Goal: Task Accomplishment & Management: Manage account settings

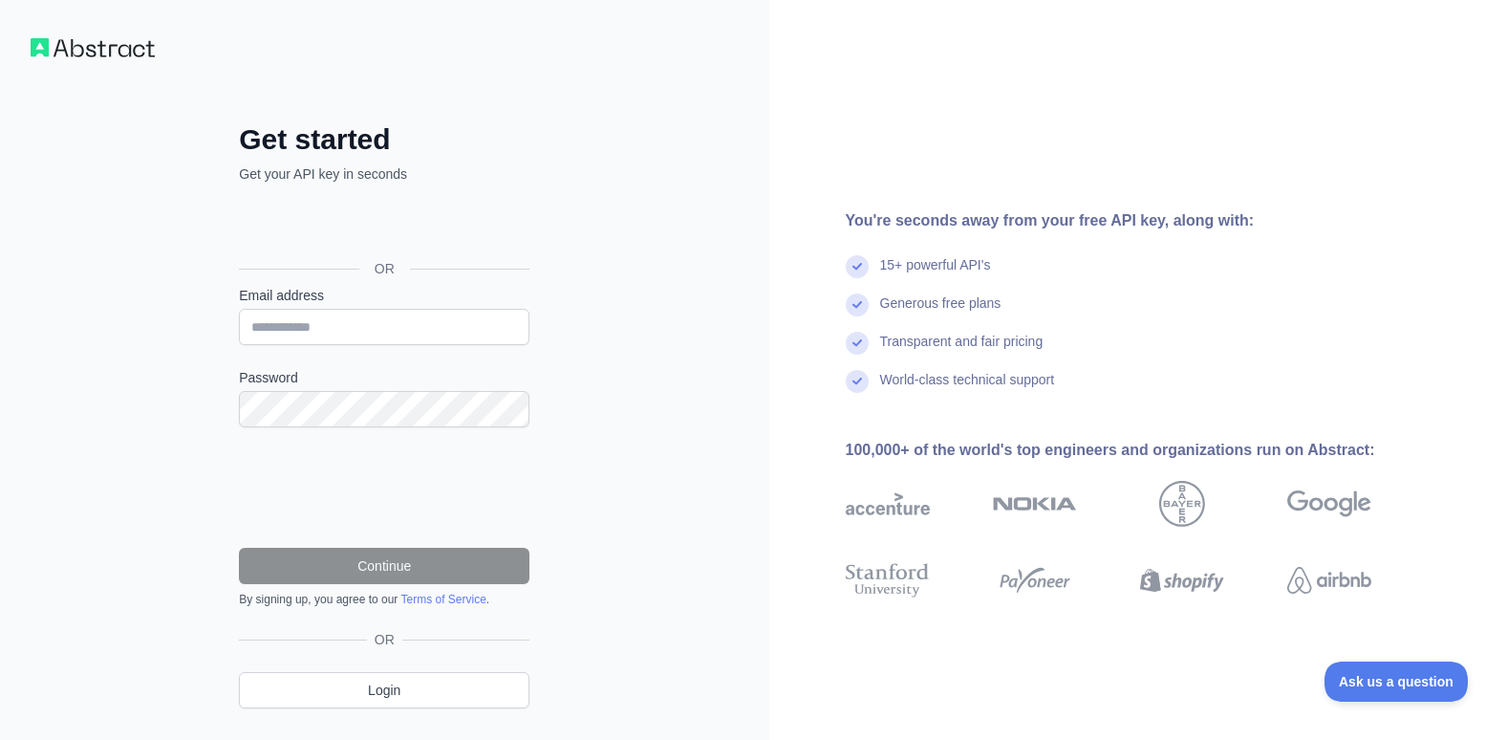
type input "**********"
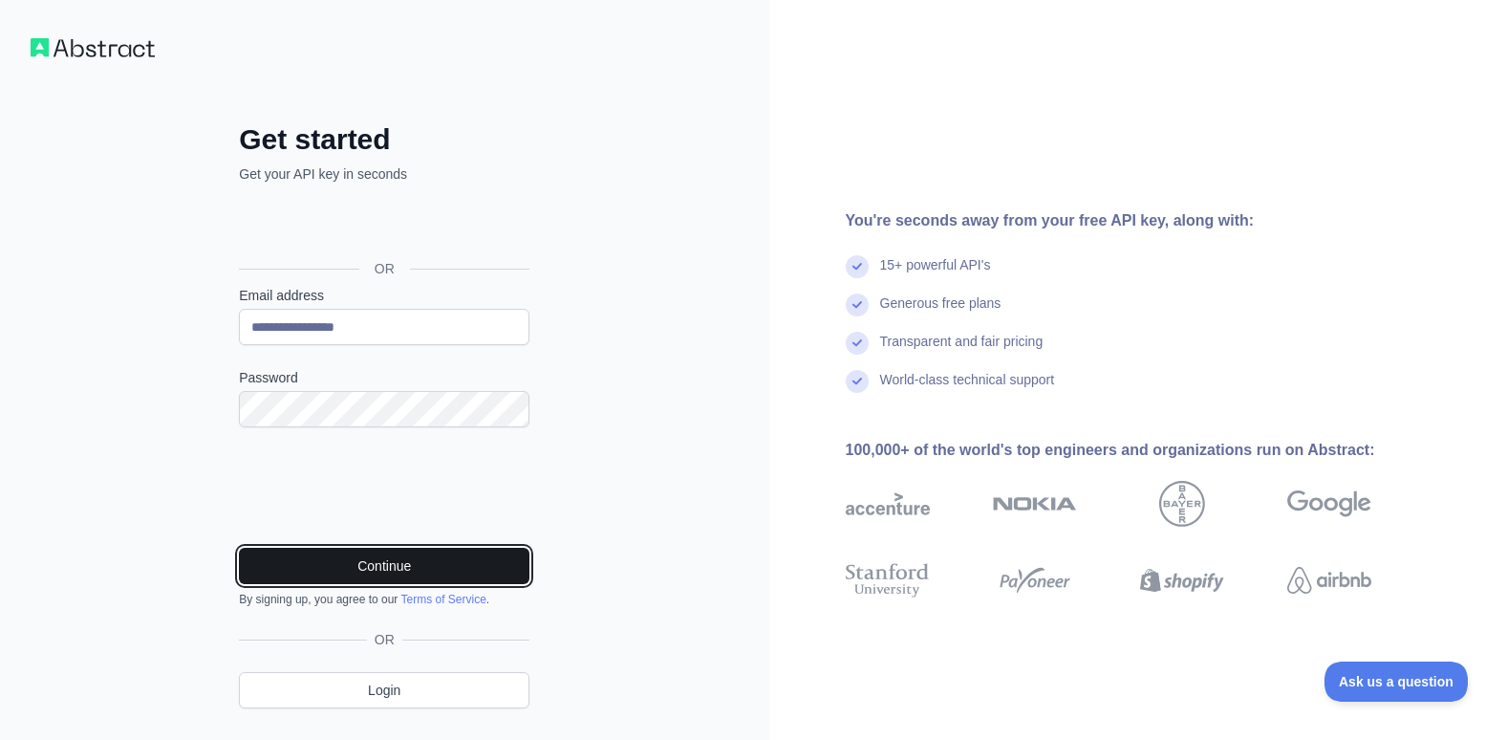
click at [396, 564] on button "Continue" at bounding box center [384, 566] width 291 height 36
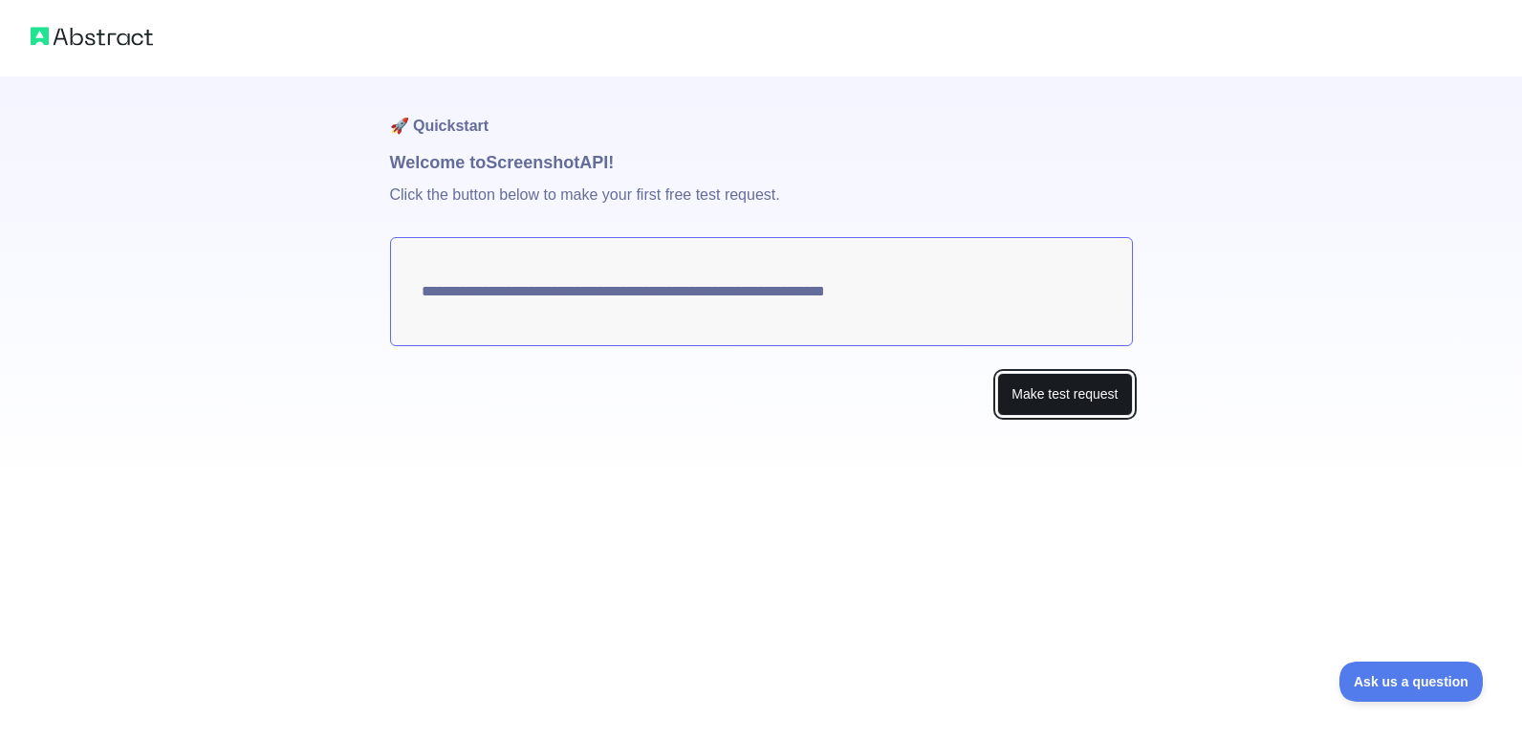
click at [1030, 389] on button "Make test request" at bounding box center [1064, 394] width 135 height 43
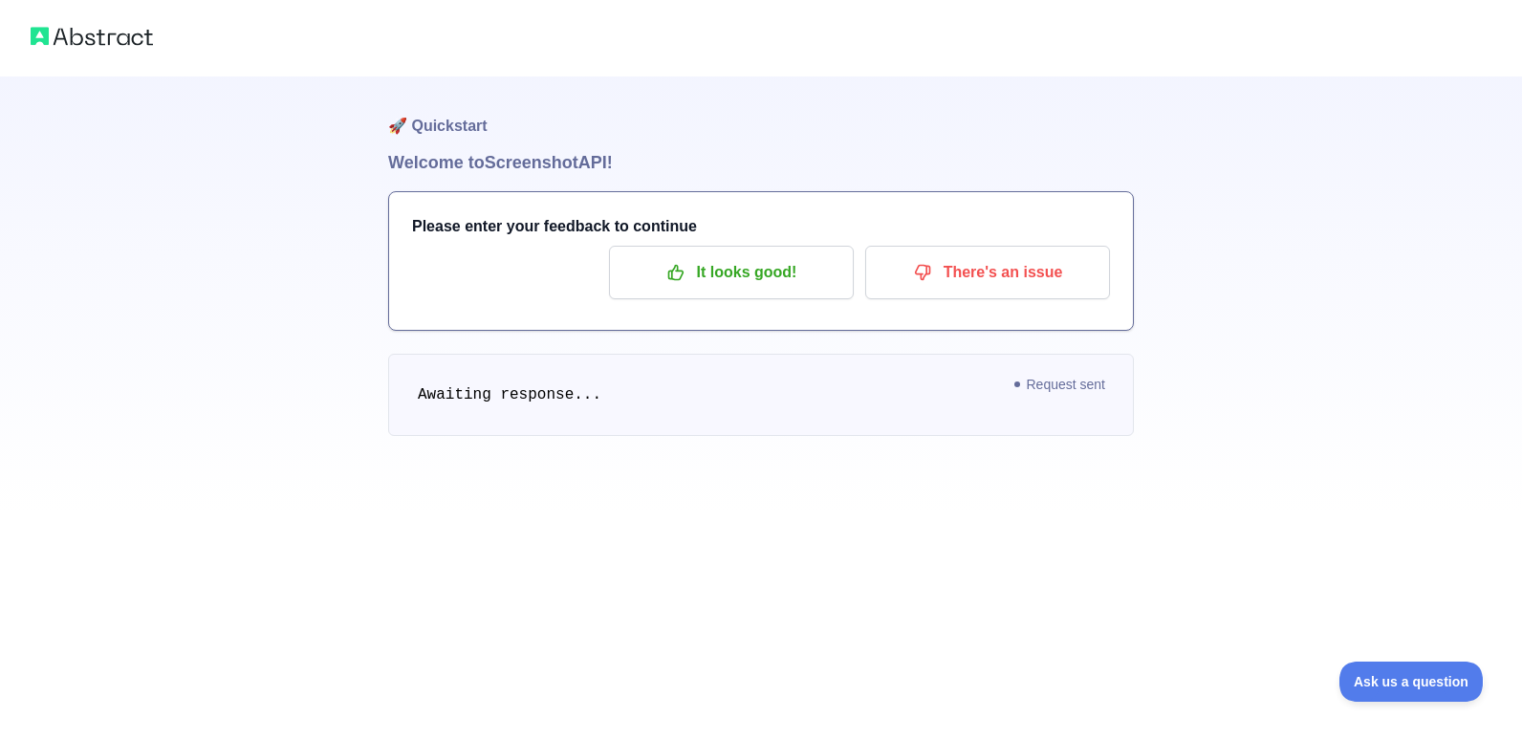
click at [499, 408] on pre "Awaiting response..." at bounding box center [761, 395] width 746 height 82
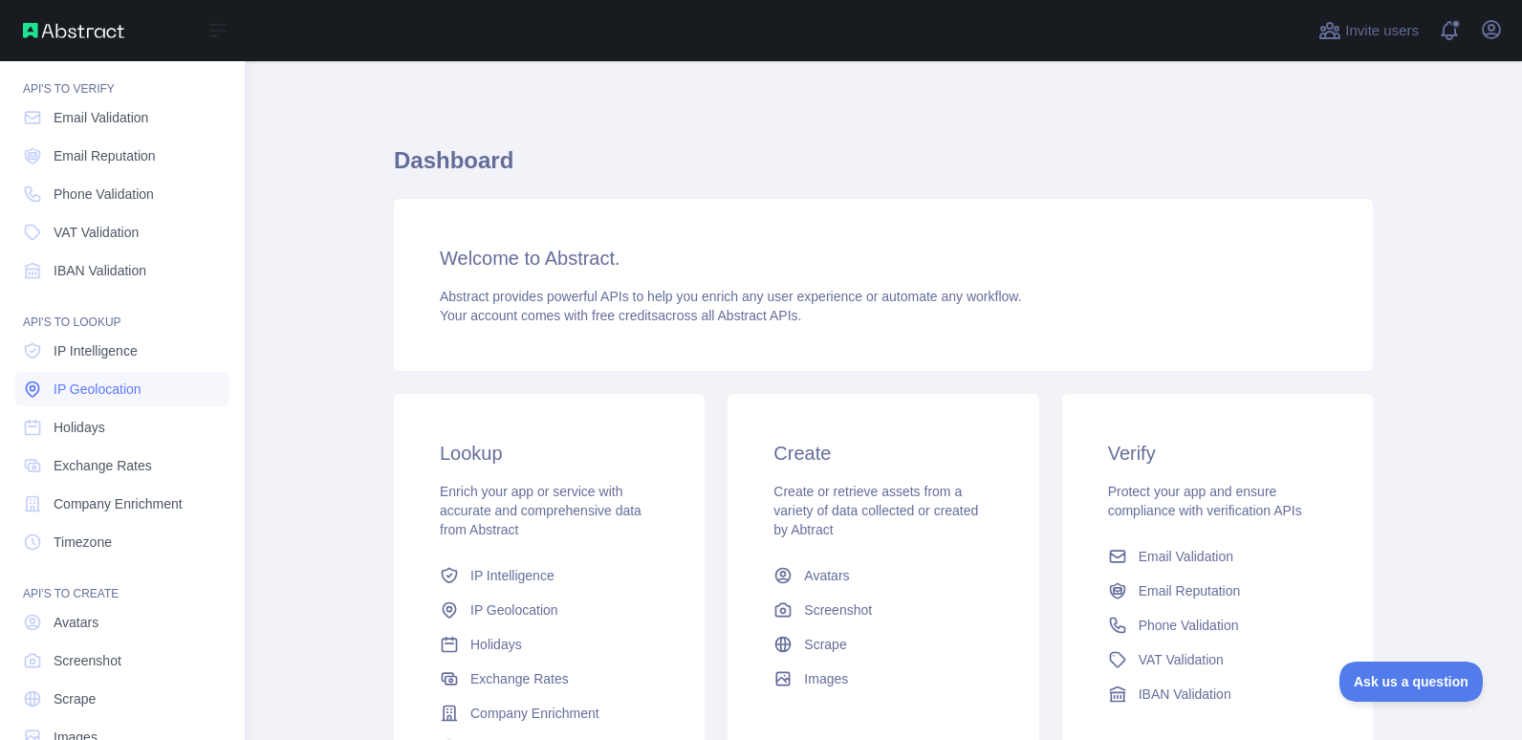
scroll to position [101, 0]
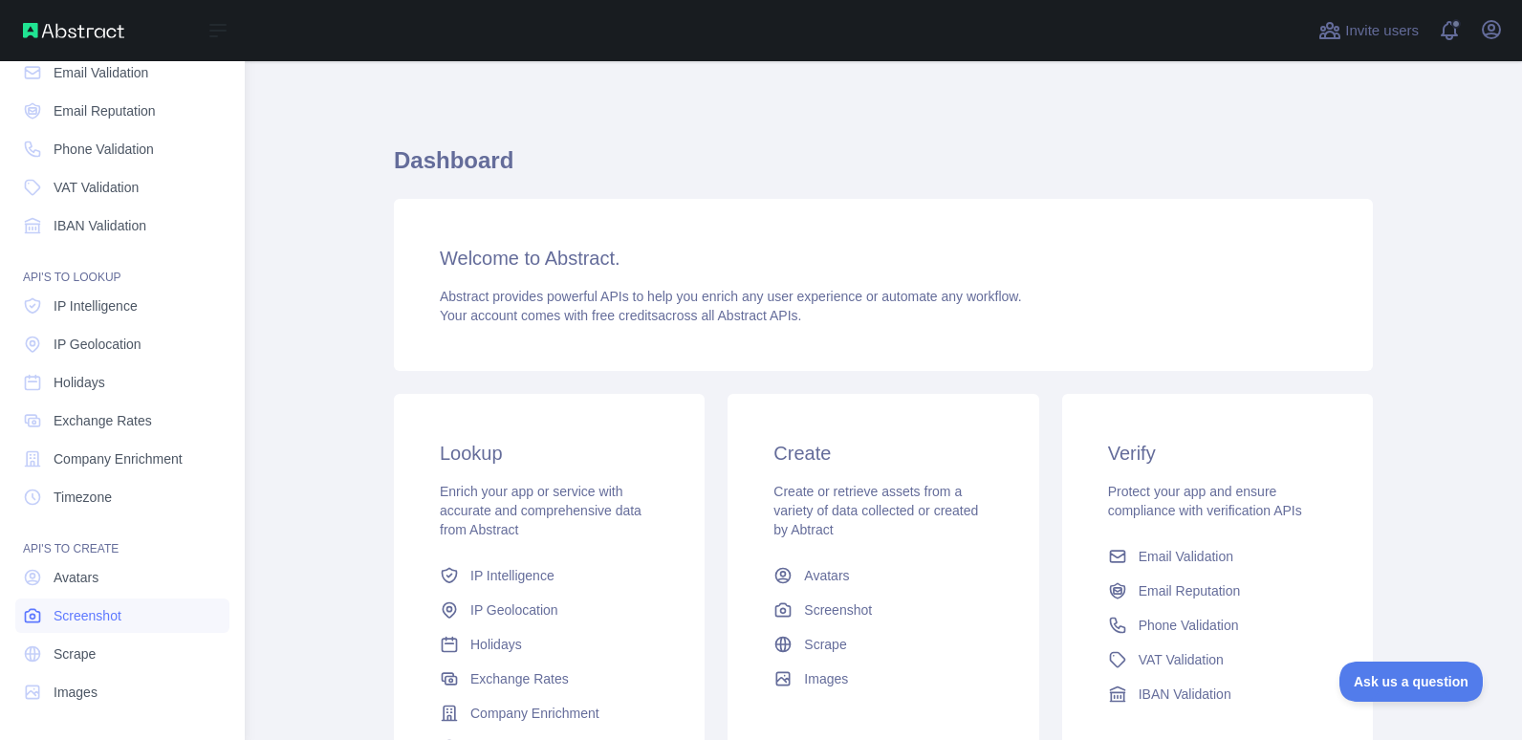
click at [105, 616] on span "Screenshot" at bounding box center [88, 615] width 68 height 19
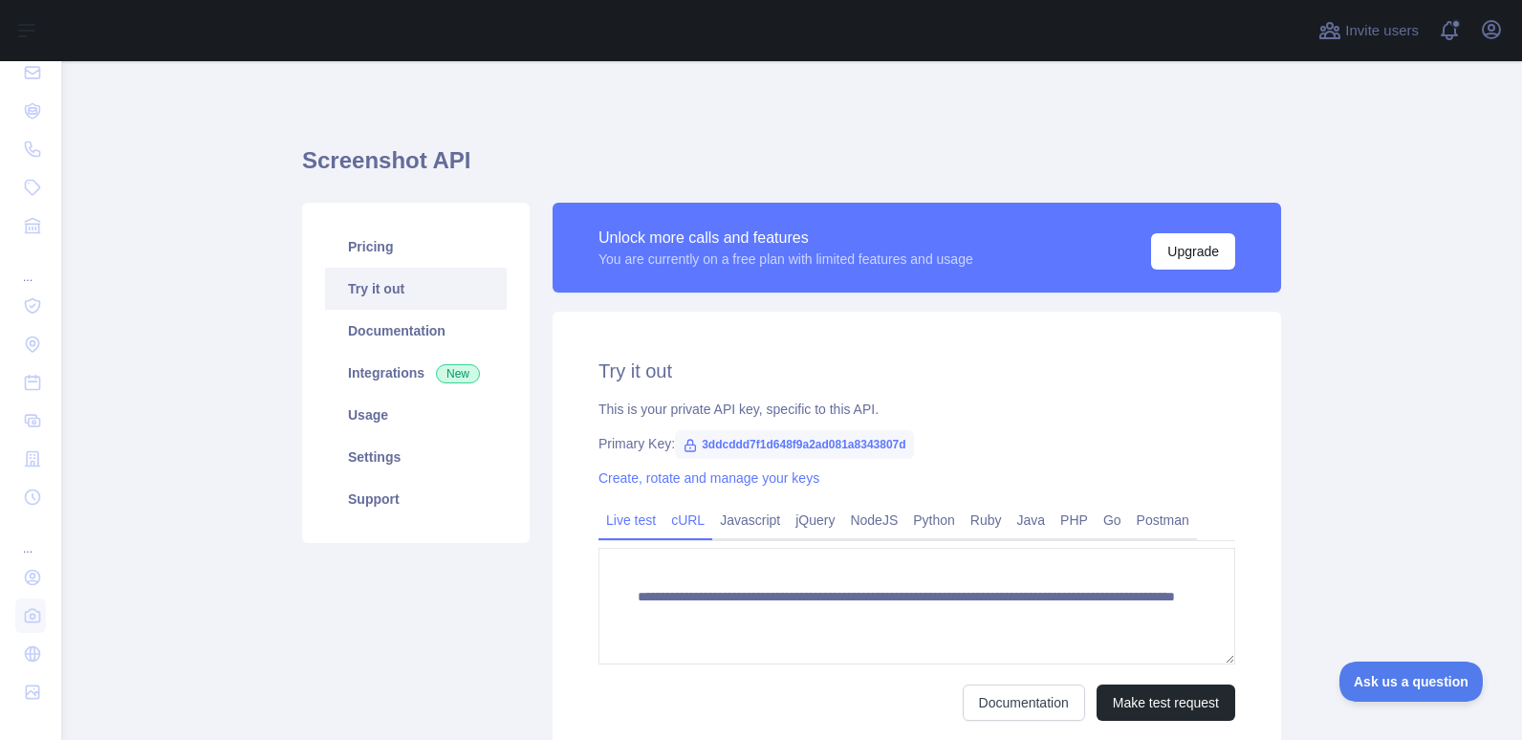
click at [682, 517] on link "cURL" at bounding box center [687, 520] width 49 height 31
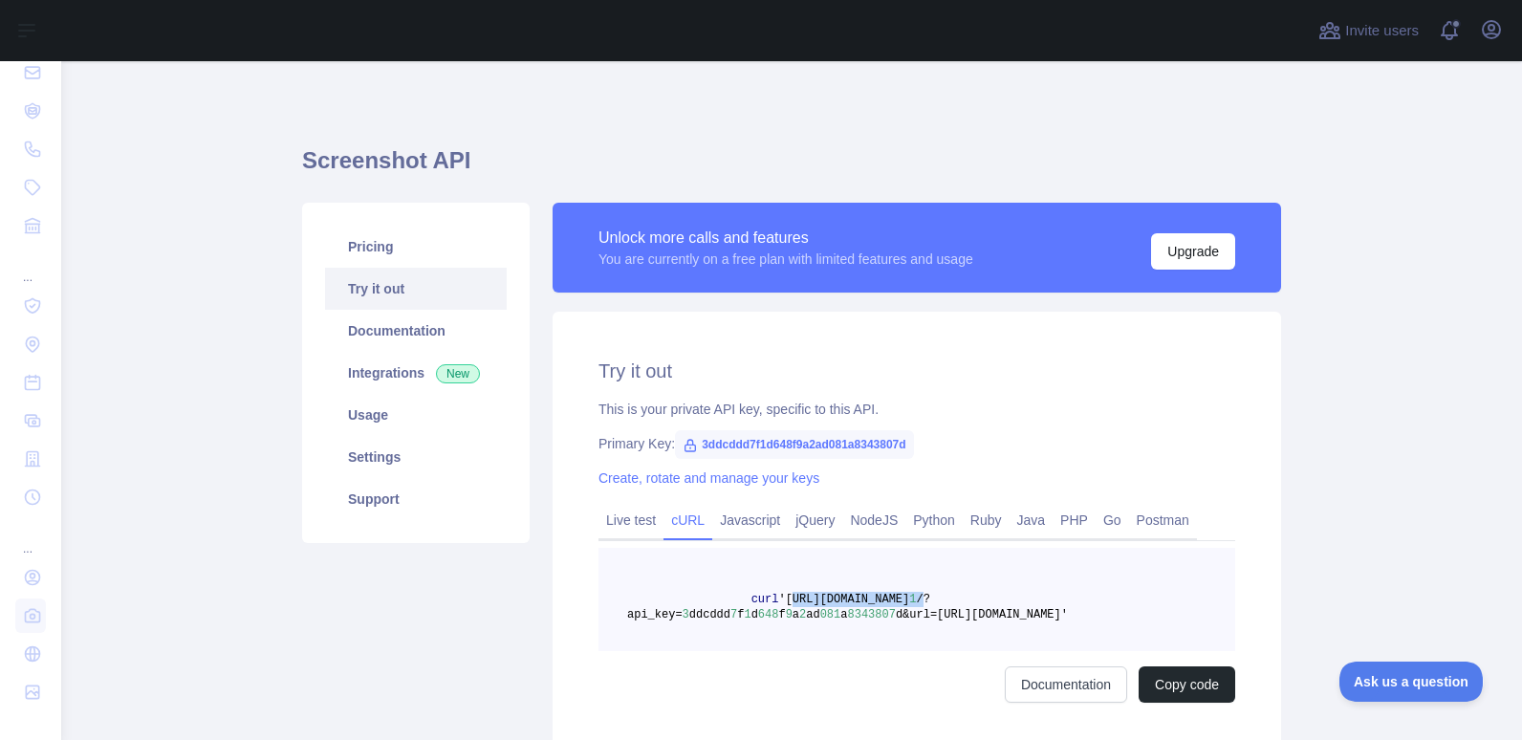
drag, startPoint x: 771, startPoint y: 597, endPoint x: 1008, endPoint y: 596, distance: 237.1
click at [1008, 596] on span "curl 'https://screenshot.abstractapi.com/v 1 /?api_key= 3 ddcddd 7 f 1 d 648 f …" at bounding box center [847, 607] width 441 height 29
copy span "https://screenshot.abstractapi.com/v 1 /"
click at [619, 525] on link "Live test" at bounding box center [630, 520] width 65 height 31
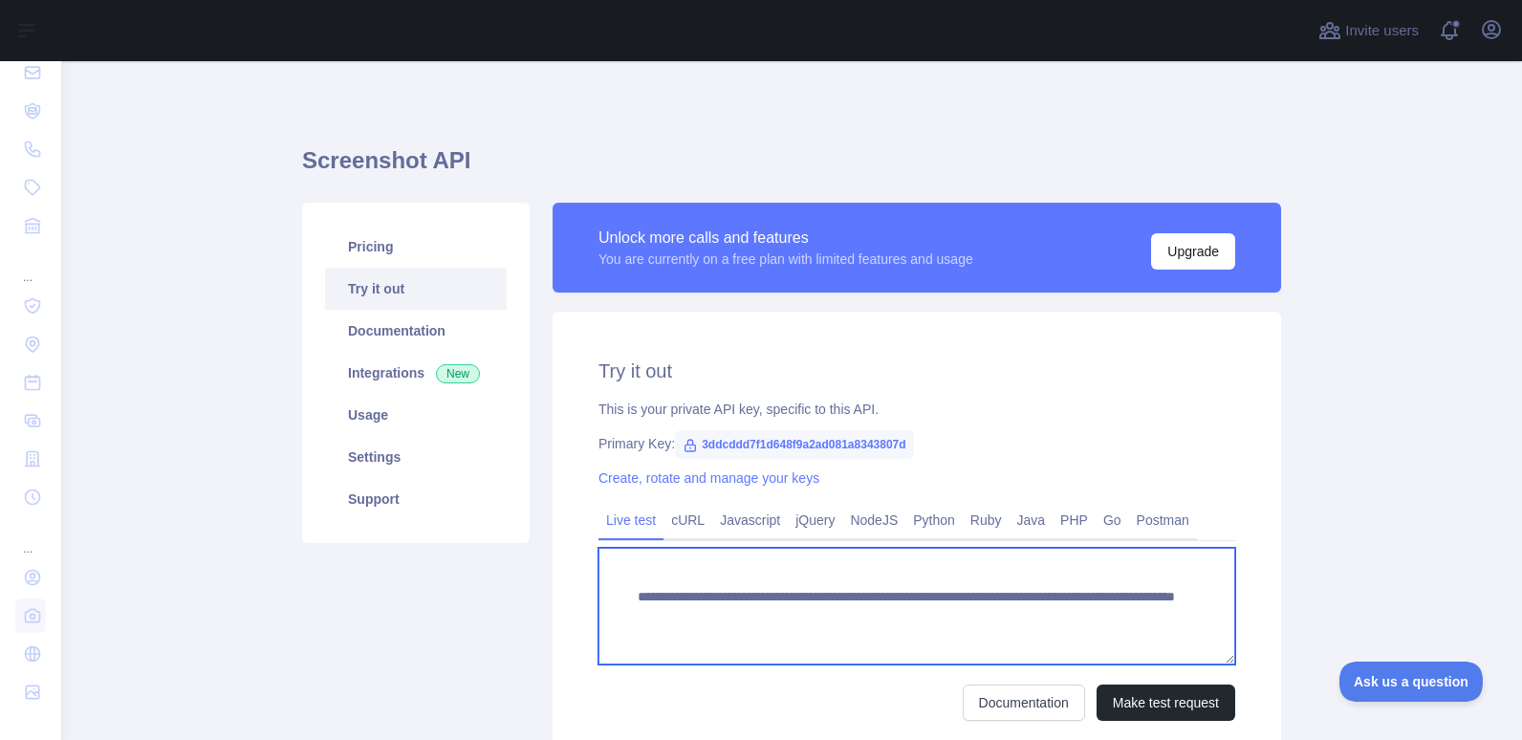
drag, startPoint x: 1120, startPoint y: 617, endPoint x: 949, endPoint y: 618, distance: 171.1
click at [949, 618] on textarea "**********" at bounding box center [916, 606] width 637 height 117
paste textarea "**********"
type textarea "**********"
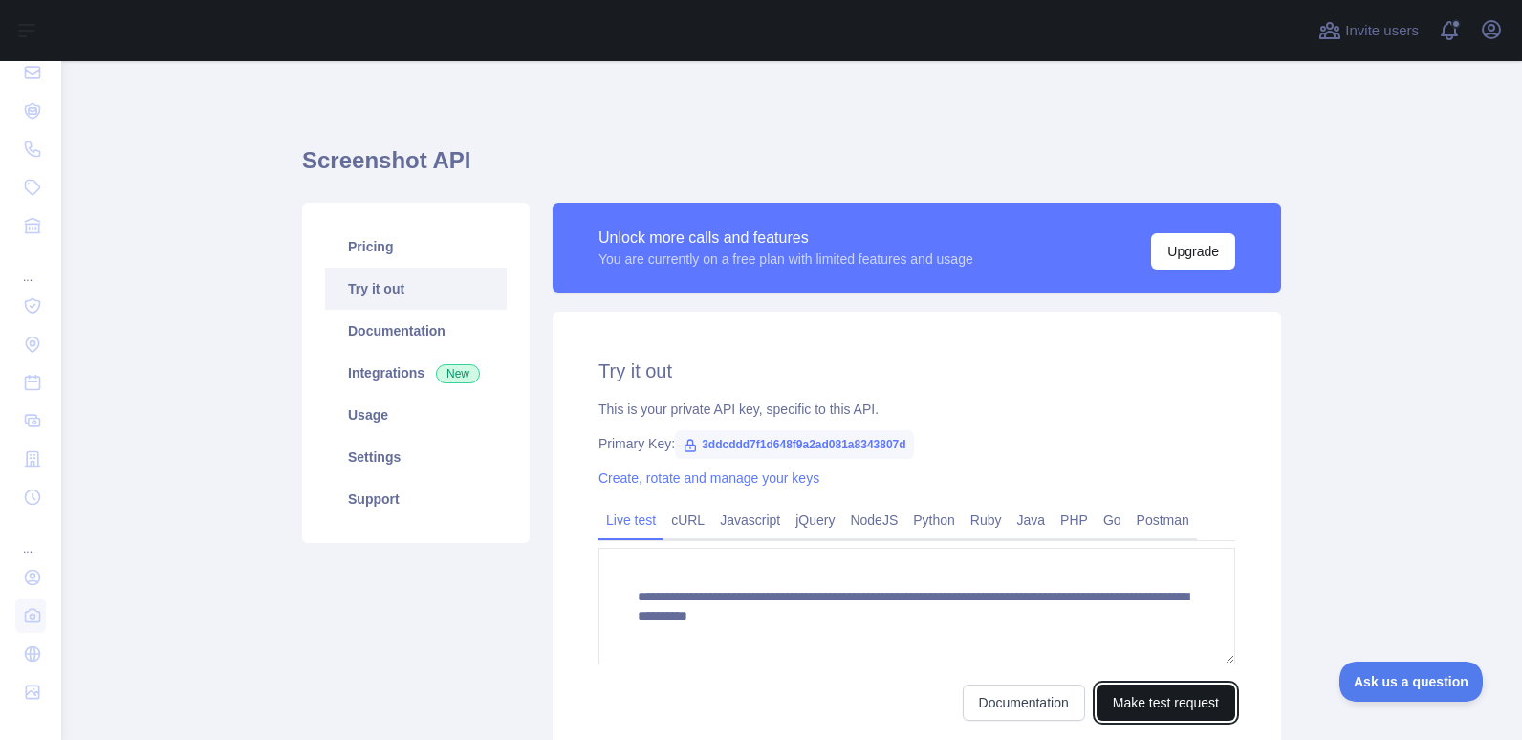
click at [1165, 705] on button "Make test request" at bounding box center [1165, 702] width 139 height 36
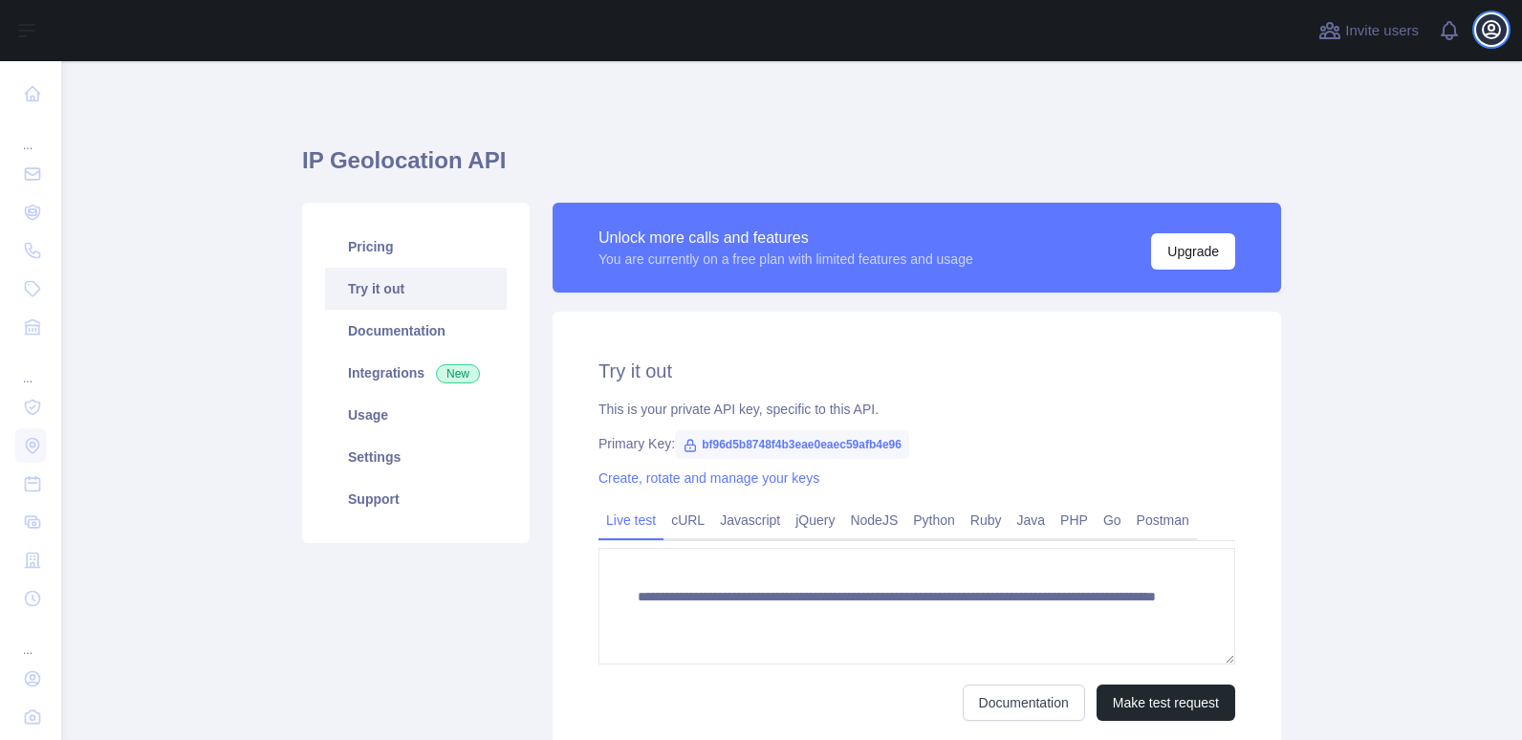
click at [1487, 33] on icon "button" at bounding box center [1491, 29] width 23 height 23
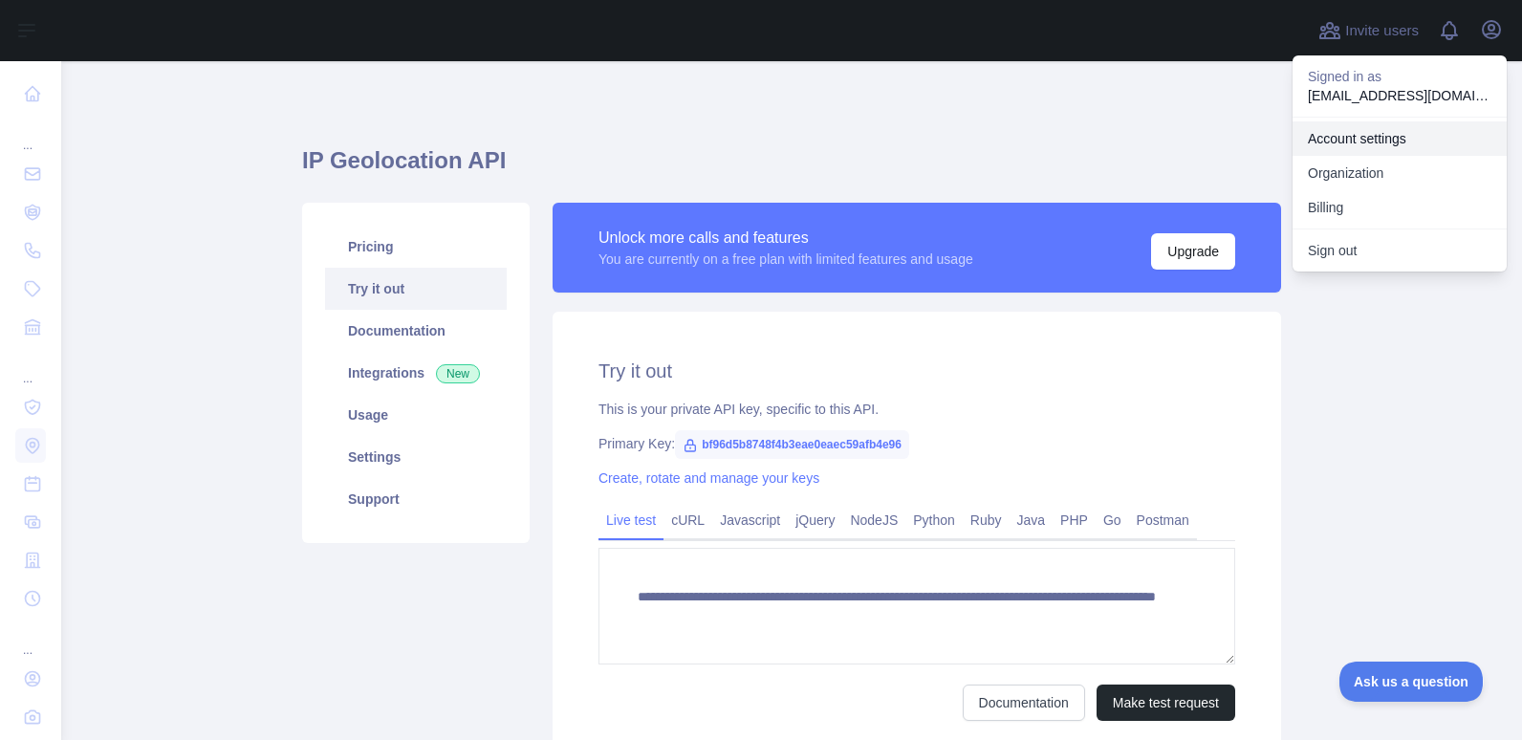
click at [1350, 142] on link "Account settings" at bounding box center [1399, 138] width 214 height 34
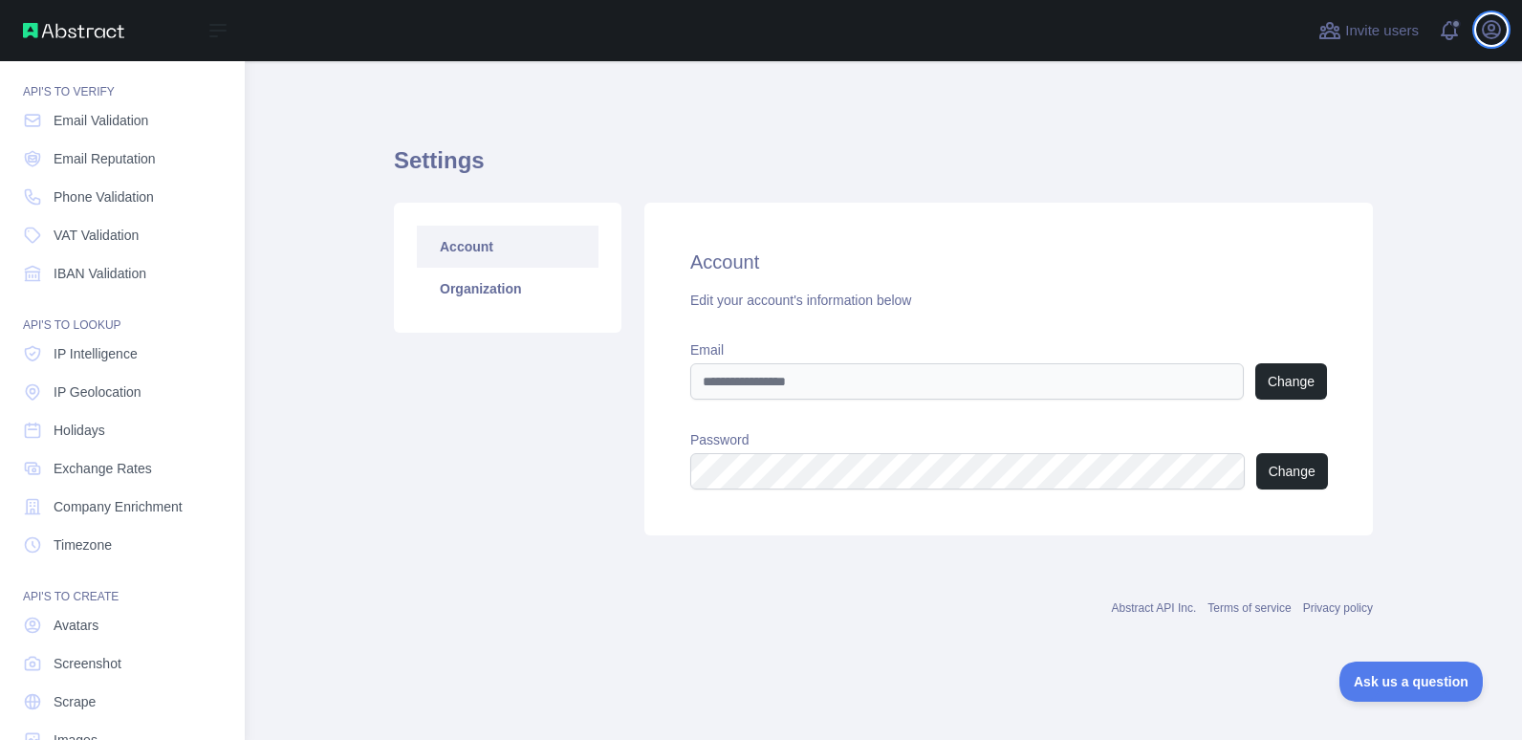
scroll to position [101, 0]
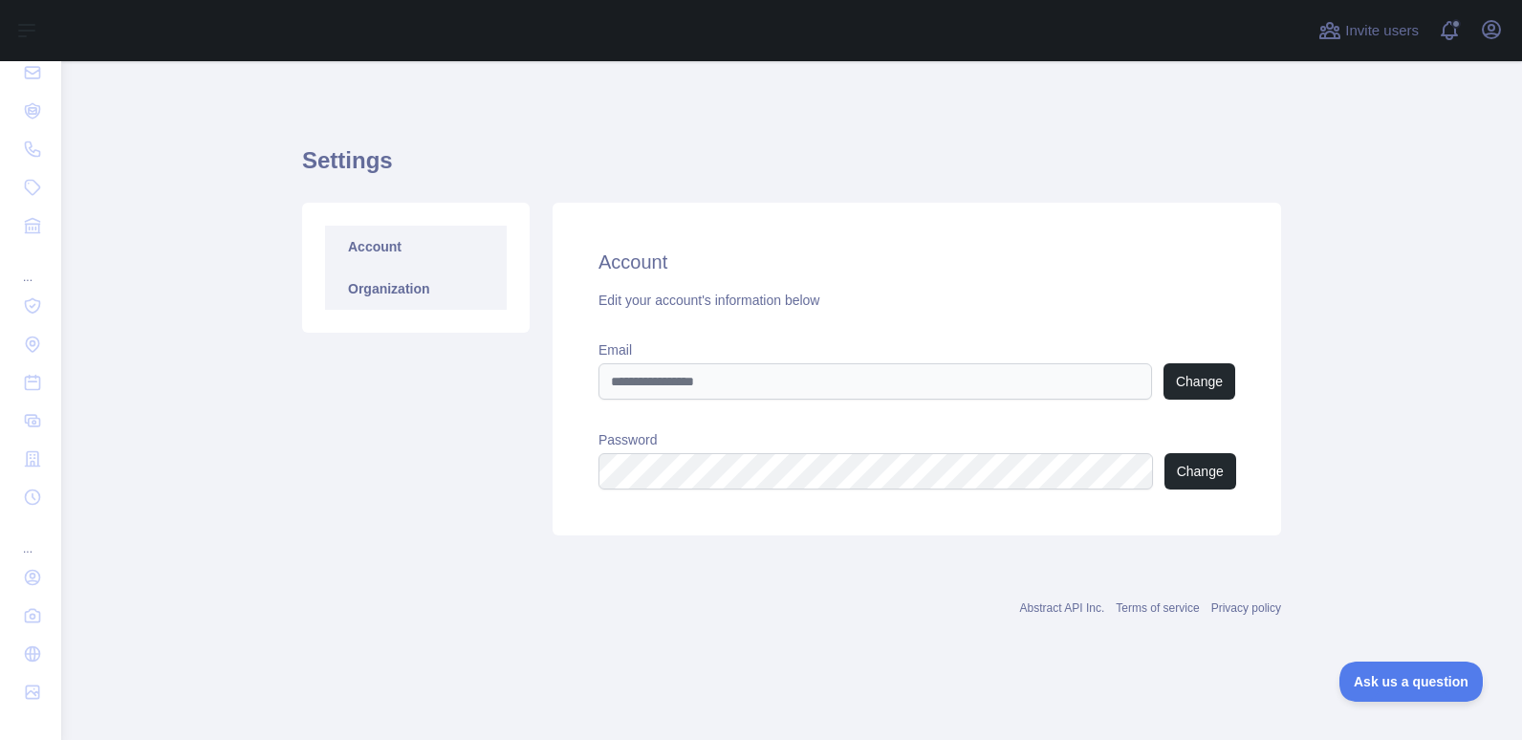
click at [391, 290] on link "Organization" at bounding box center [416, 289] width 182 height 42
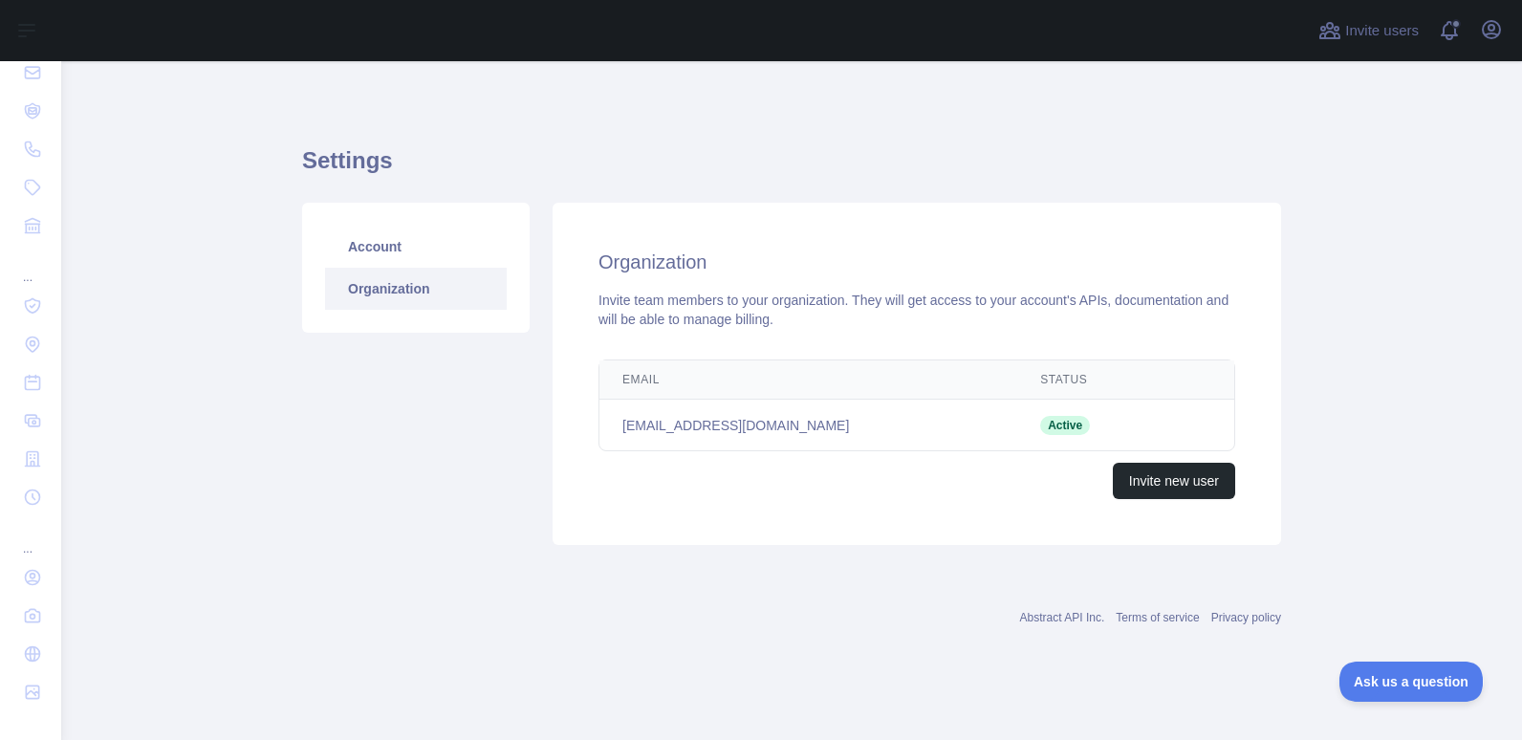
click at [674, 440] on td "[EMAIL_ADDRESS][DOMAIN_NAME]" at bounding box center [808, 426] width 418 height 52
click at [1497, 31] on icon "button" at bounding box center [1491, 29] width 23 height 23
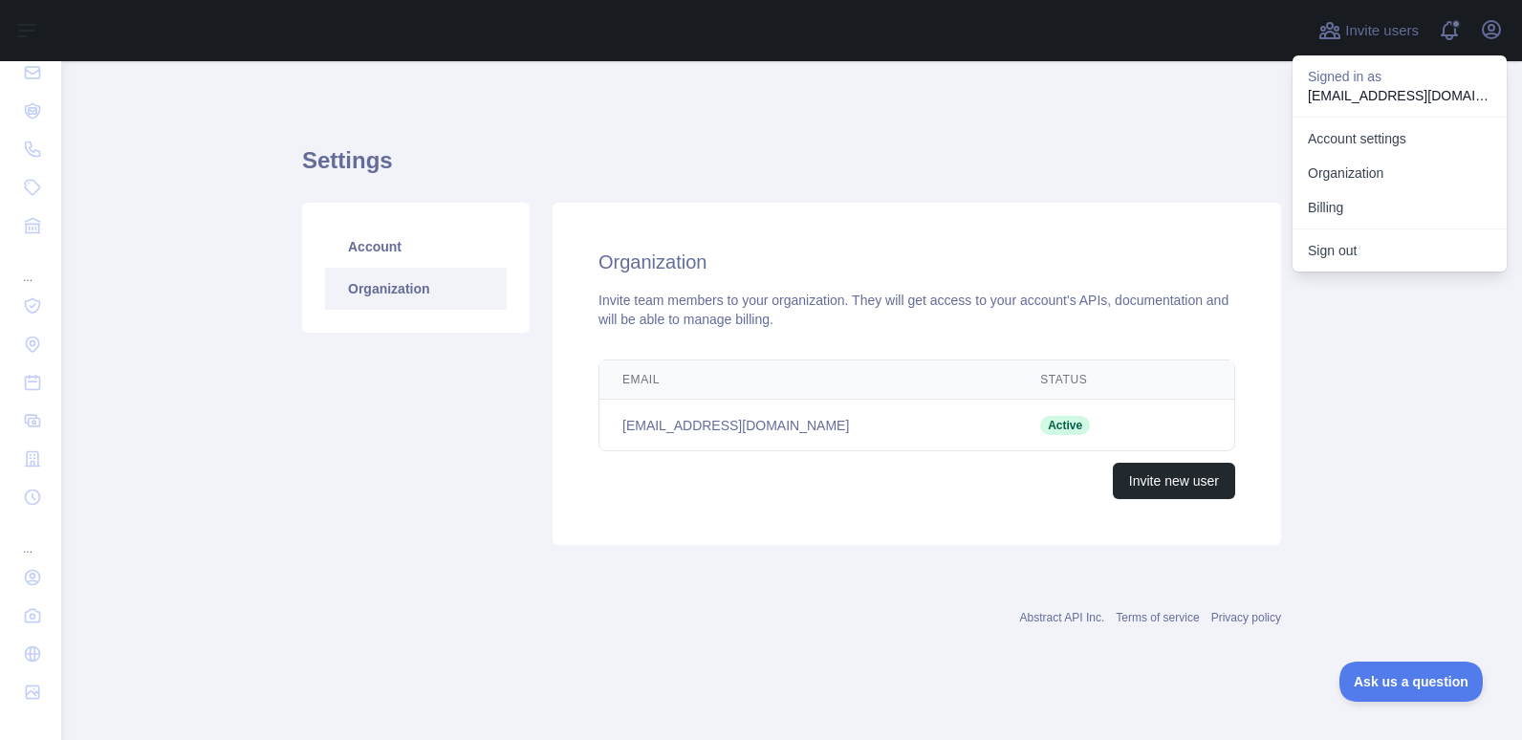
click at [1355, 94] on p "[EMAIL_ADDRESS][DOMAIN_NAME]" at bounding box center [1400, 95] width 184 height 19
click at [1349, 163] on link "Organization" at bounding box center [1399, 173] width 214 height 34
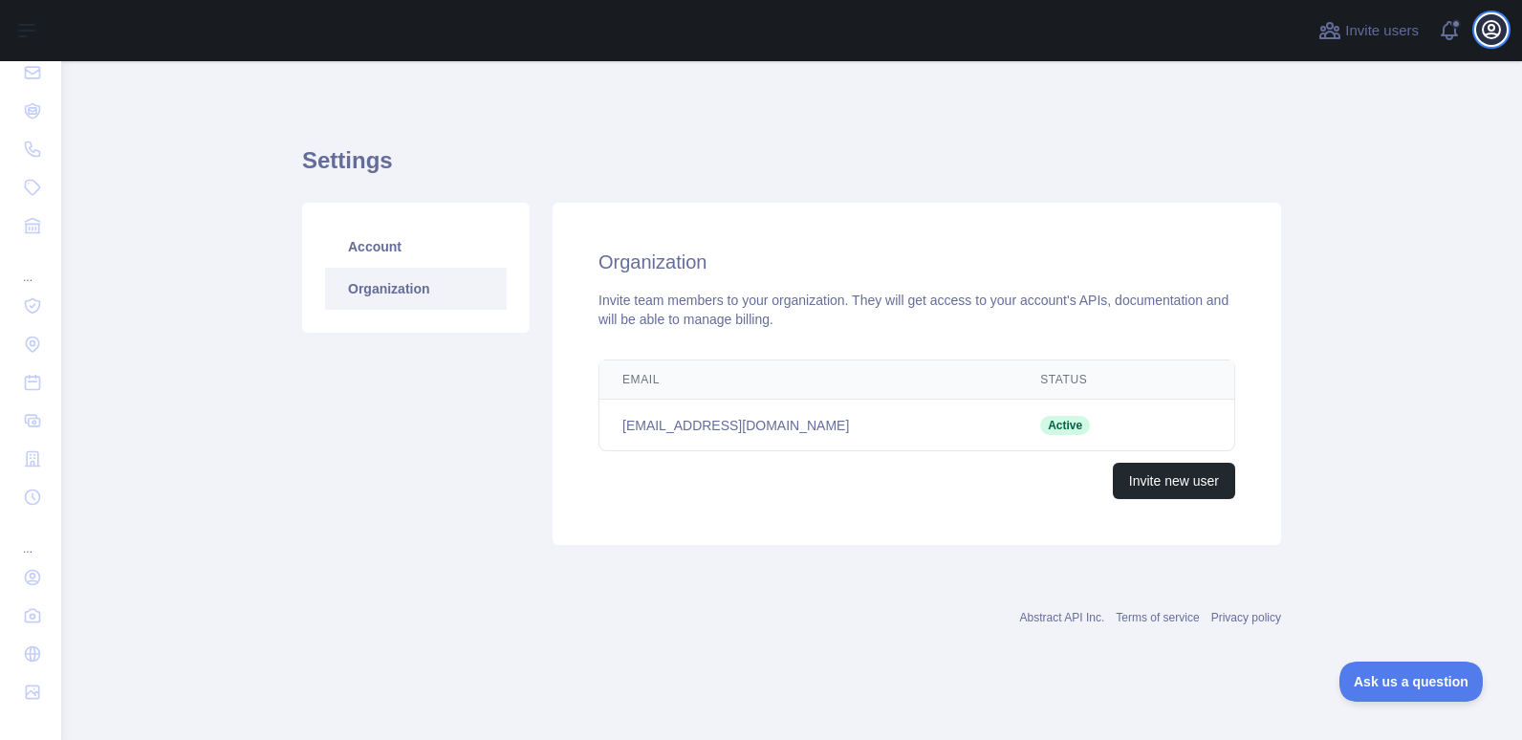
click at [1482, 34] on icon "button" at bounding box center [1491, 29] width 23 height 23
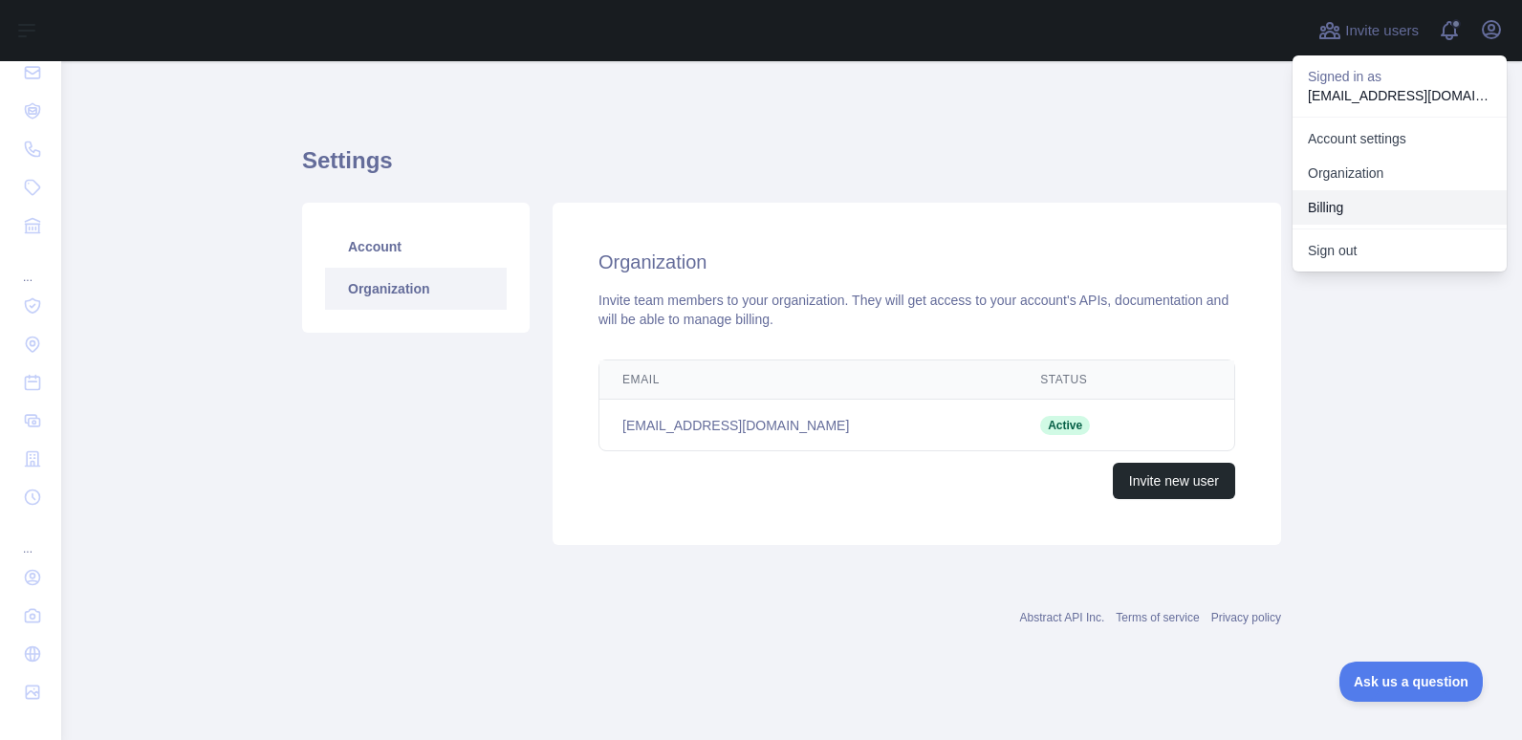
click at [1353, 211] on button "Billing" at bounding box center [1399, 207] width 214 height 34
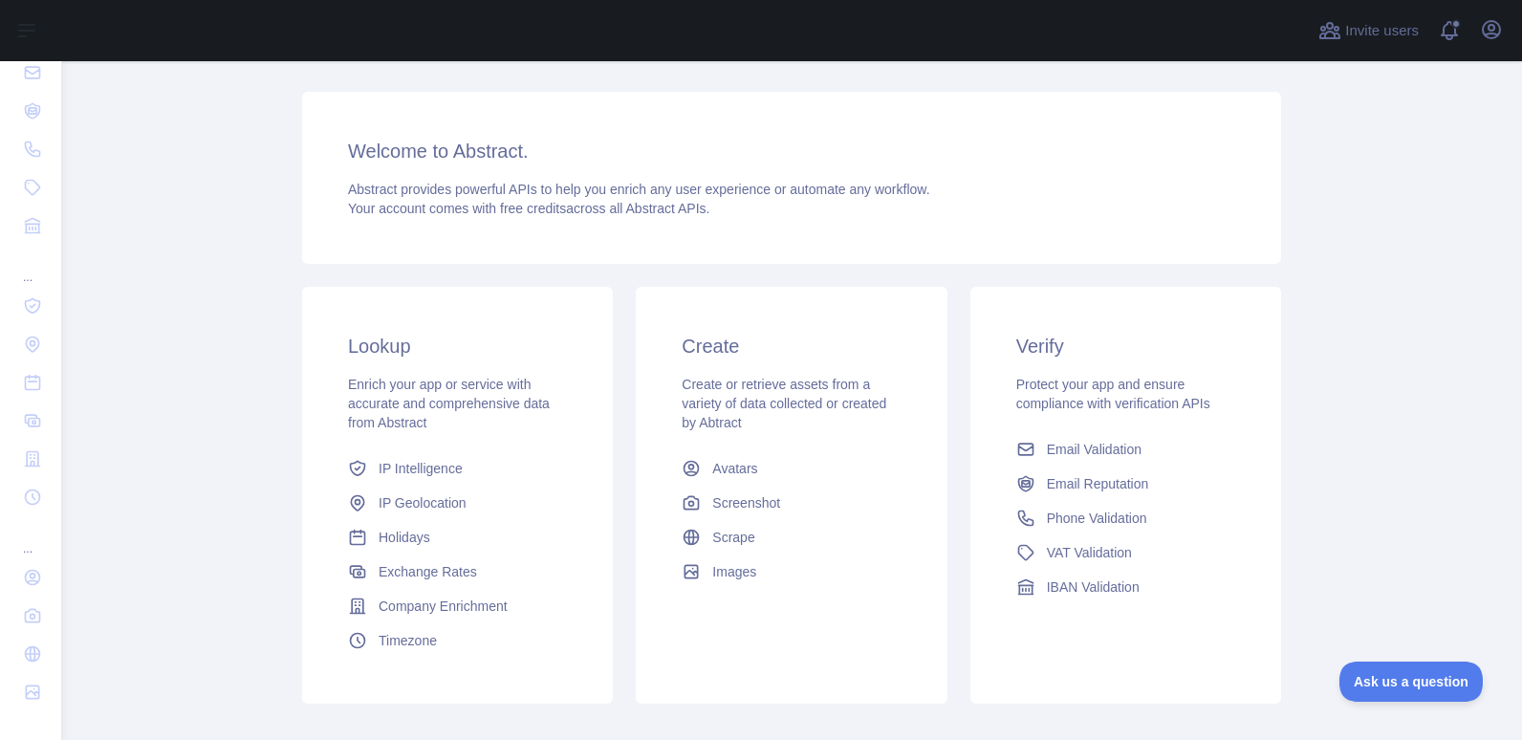
scroll to position [212, 0]
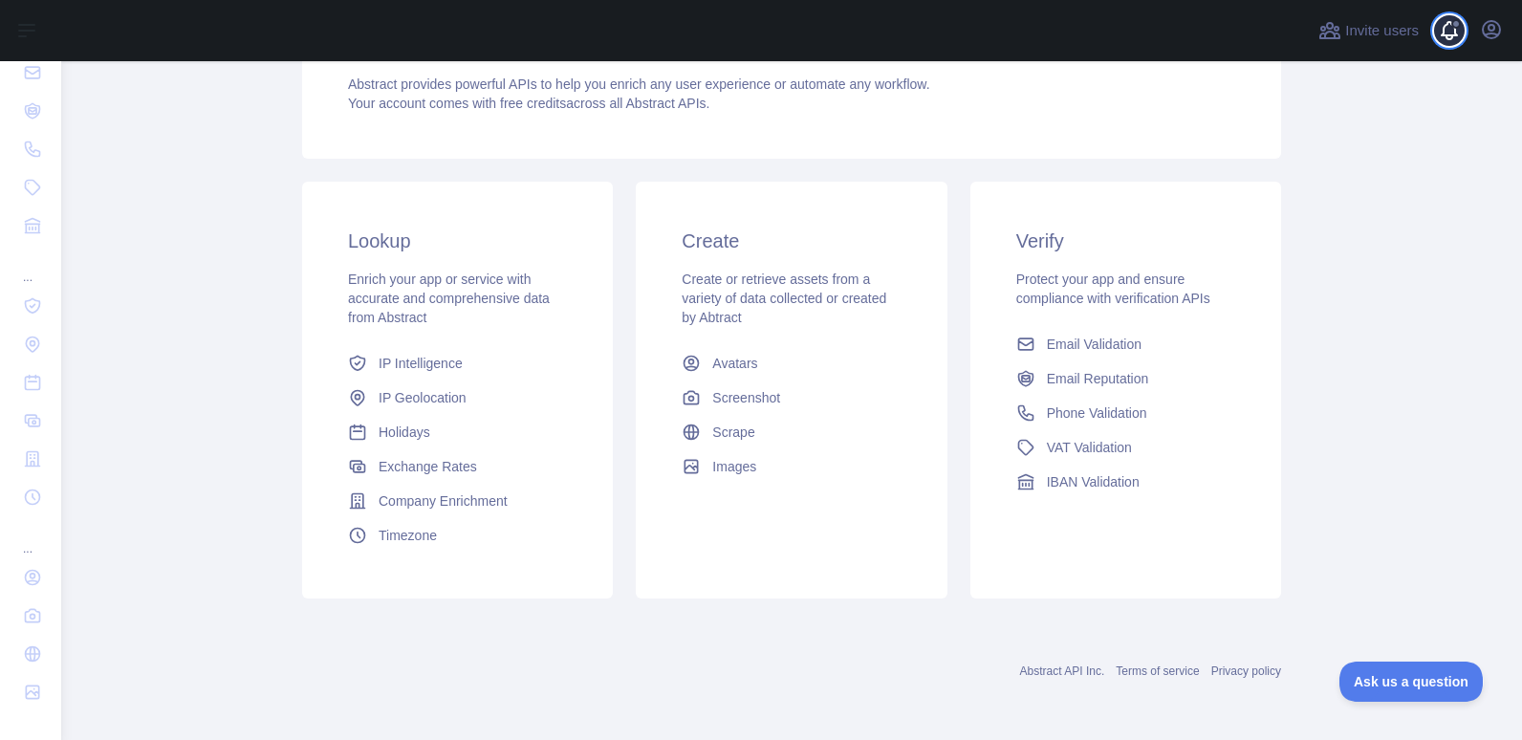
click at [1455, 33] on span at bounding box center [1457, 30] width 38 height 61
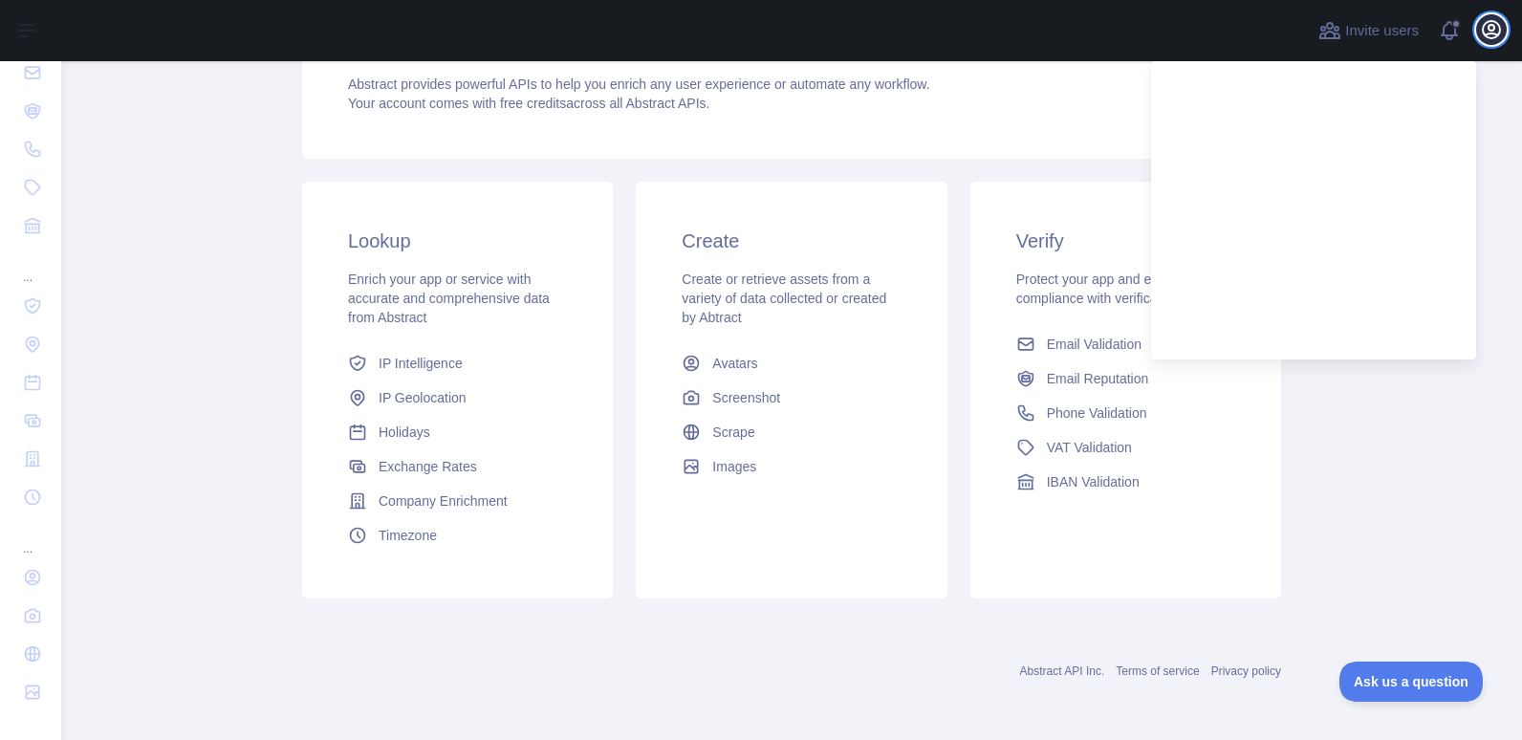
click at [1505, 34] on button "Open user menu" at bounding box center [1491, 29] width 31 height 31
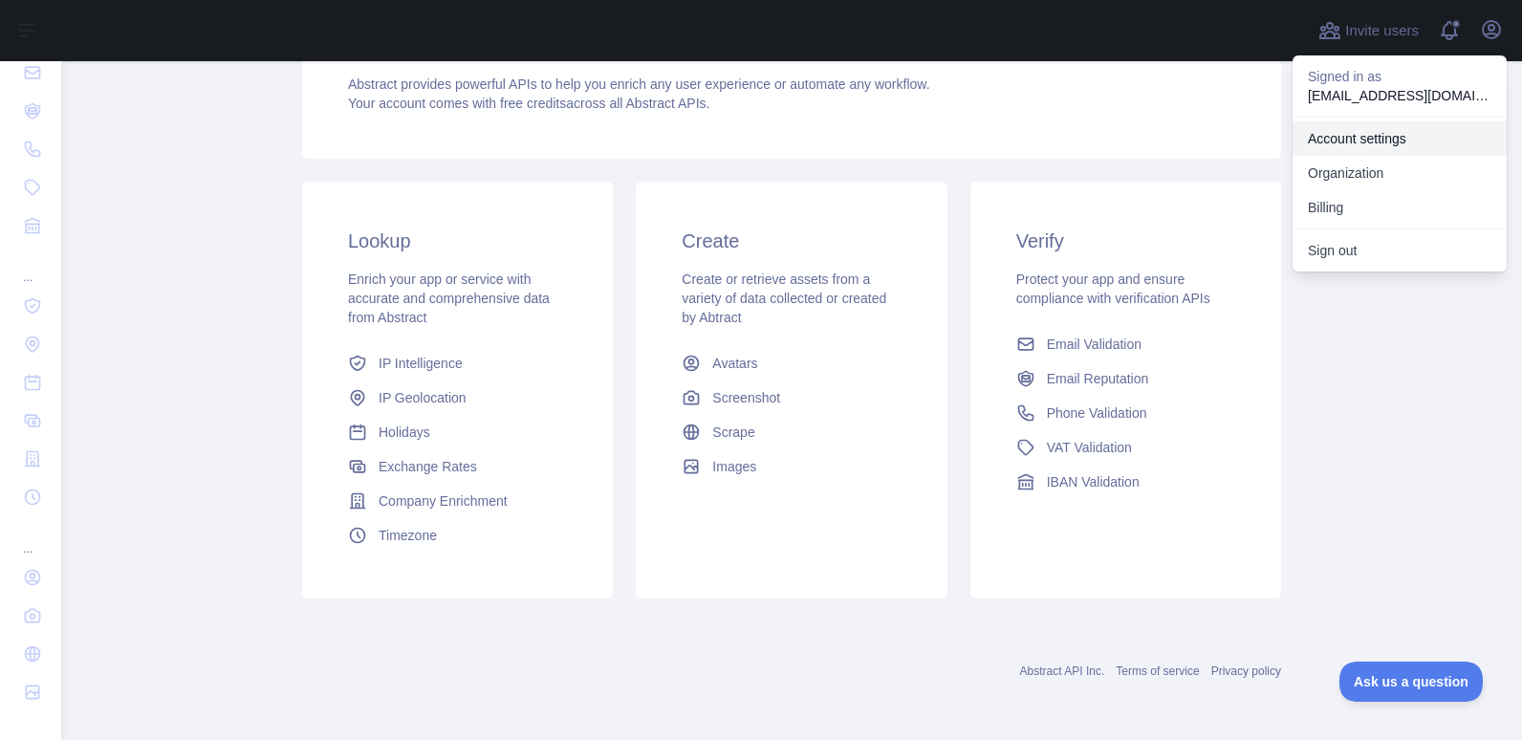
click at [1346, 142] on link "Account settings" at bounding box center [1399, 138] width 214 height 34
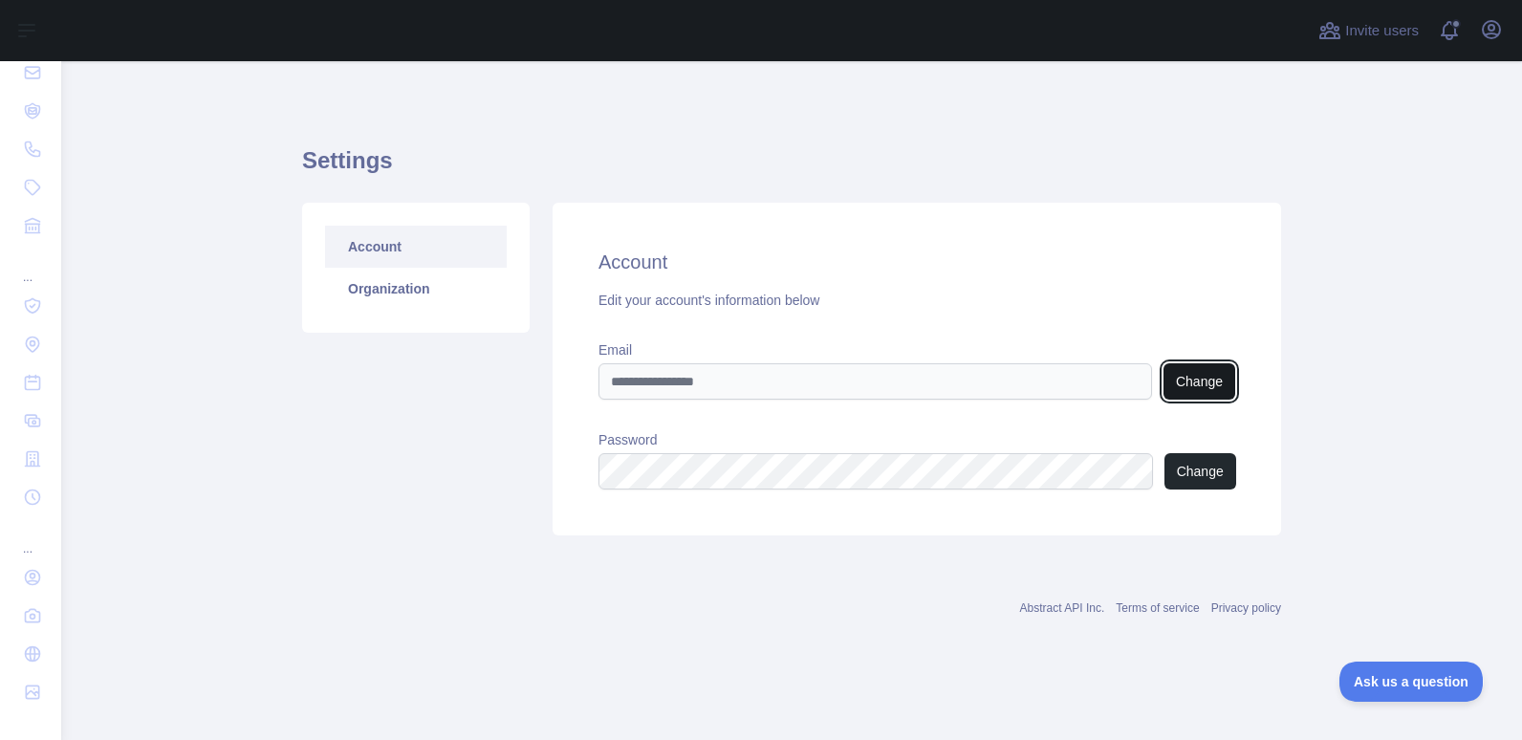
click at [1227, 380] on button "Change" at bounding box center [1199, 381] width 72 height 36
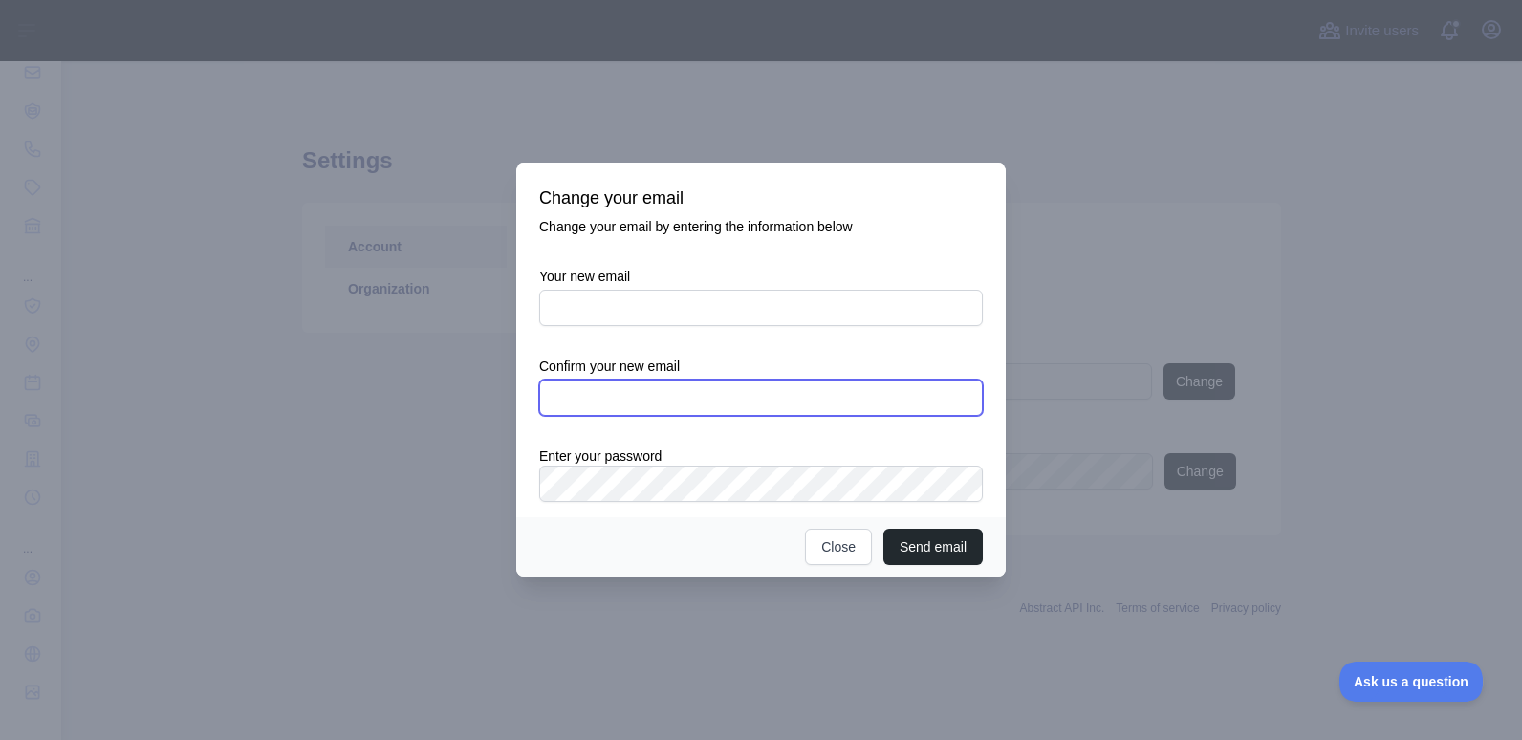
type input "**********"
drag, startPoint x: 714, startPoint y: 396, endPoint x: 369, endPoint y: 397, distance: 345.1
click at [369, 397] on div "**********" at bounding box center [761, 370] width 1522 height 740
click at [487, 572] on div at bounding box center [761, 370] width 1522 height 740
